Goal: Navigation & Orientation: Find specific page/section

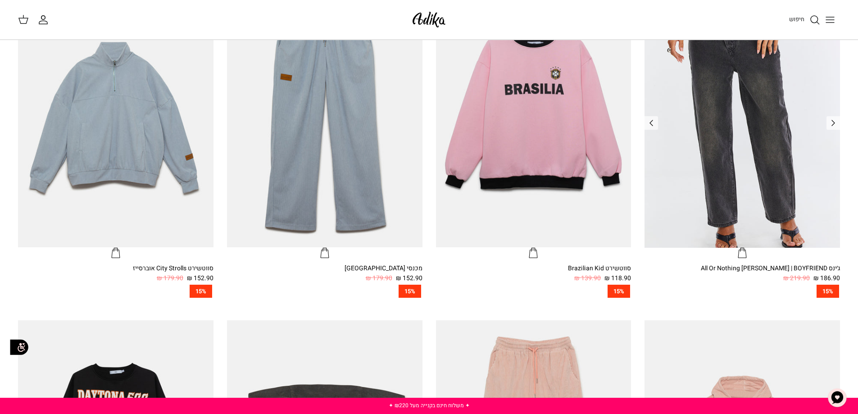
scroll to position [405, 0]
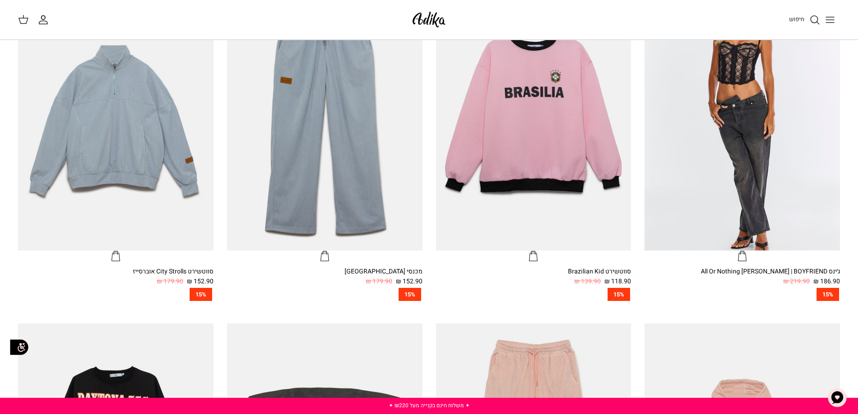
click at [829, 23] on icon "Toggle menu" at bounding box center [830, 19] width 11 height 11
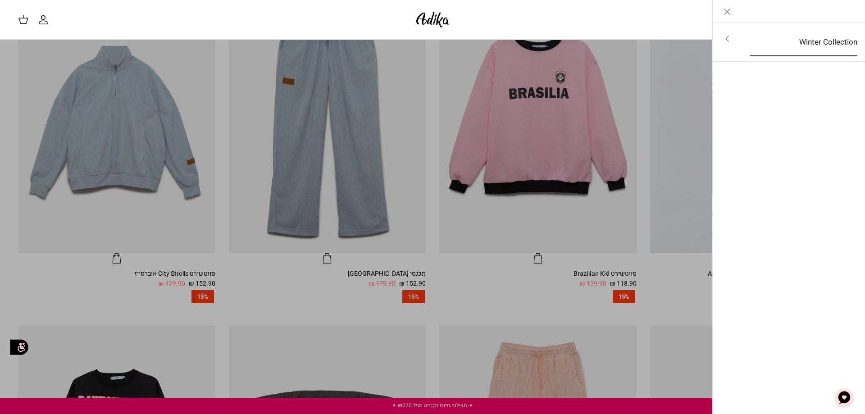
click at [823, 41] on link "Winter Collection" at bounding box center [803, 42] width 124 height 28
click at [728, 11] on icon "Close" at bounding box center [726, 11] width 11 height 11
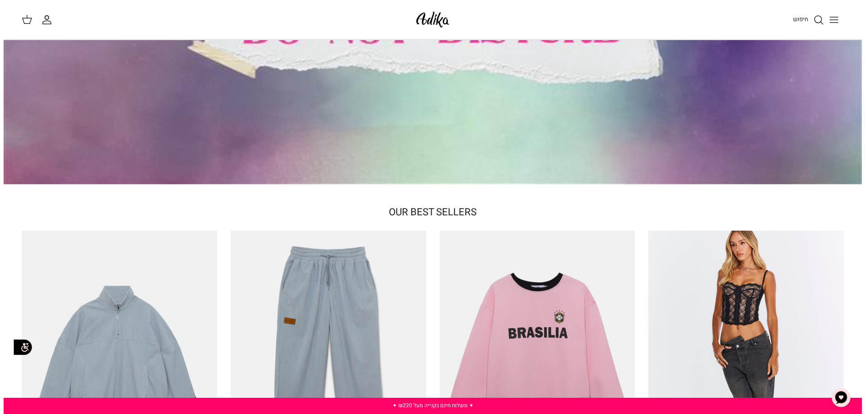
scroll to position [143, 0]
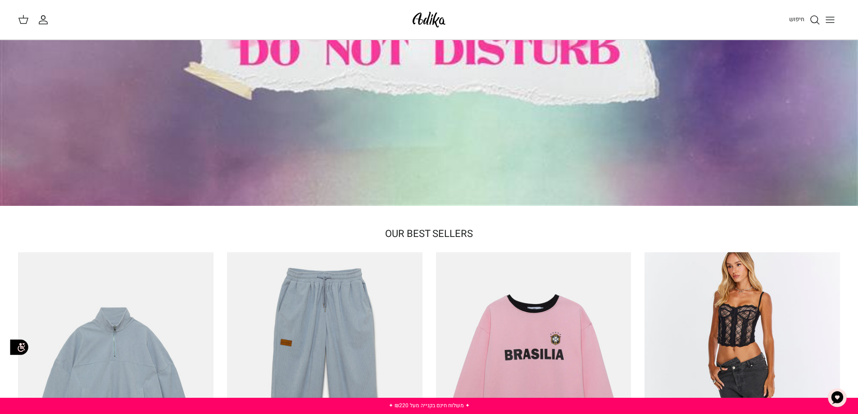
click at [832, 23] on icon "Toggle menu" at bounding box center [830, 19] width 11 height 11
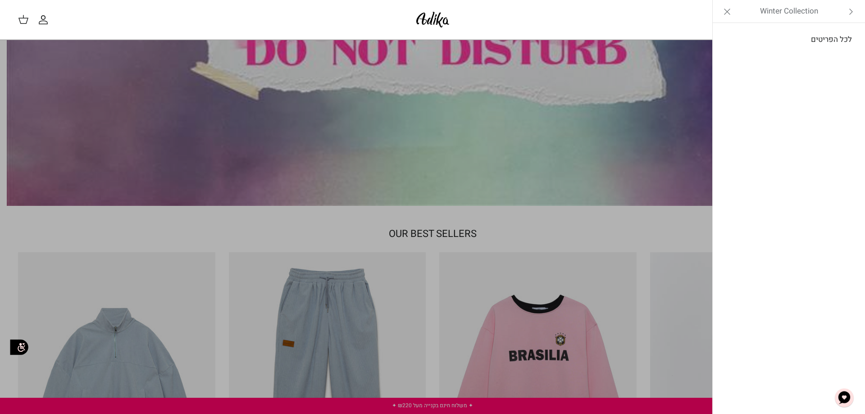
click at [832, 38] on link "לכל הפריטים" at bounding box center [789, 39] width 144 height 23
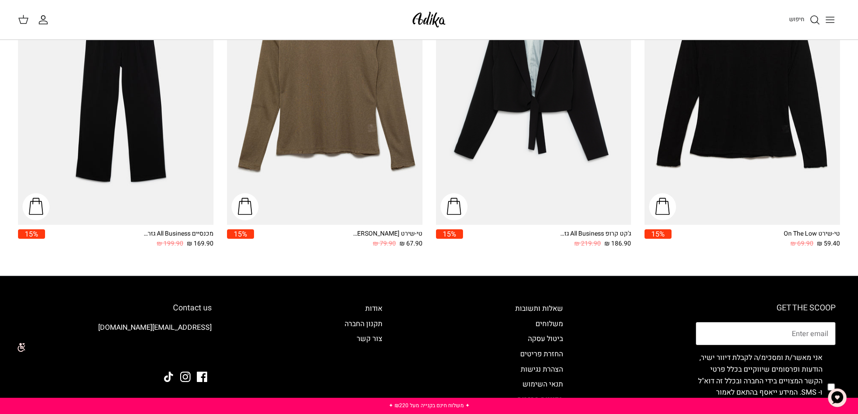
scroll to position [1486, 0]
